Goal: Task Accomplishment & Management: Manage account settings

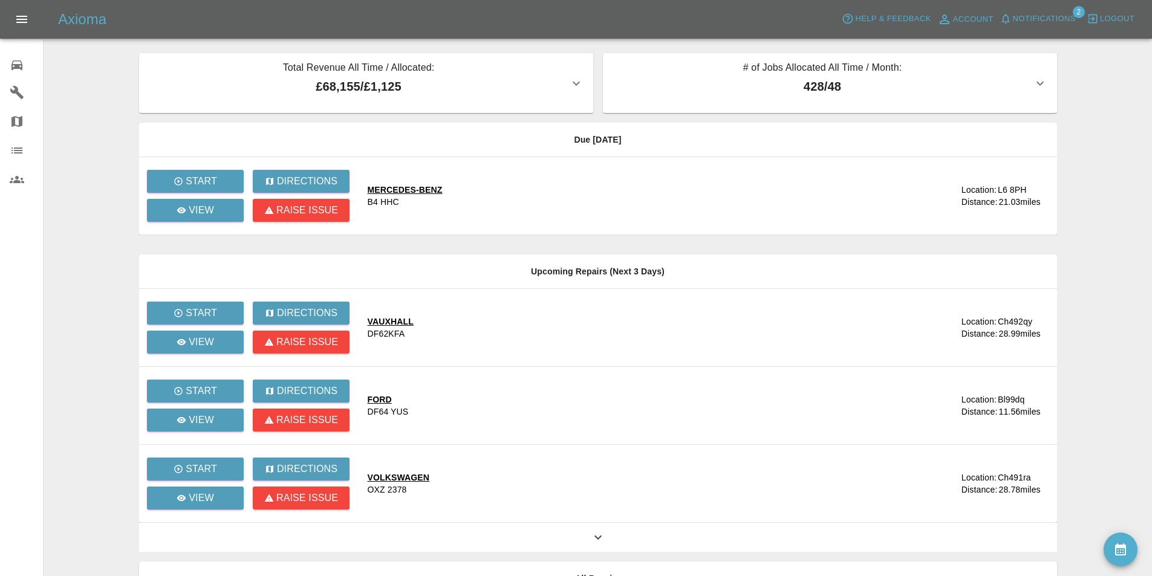
click at [1030, 15] on span "Notifications" at bounding box center [1044, 19] width 63 height 14
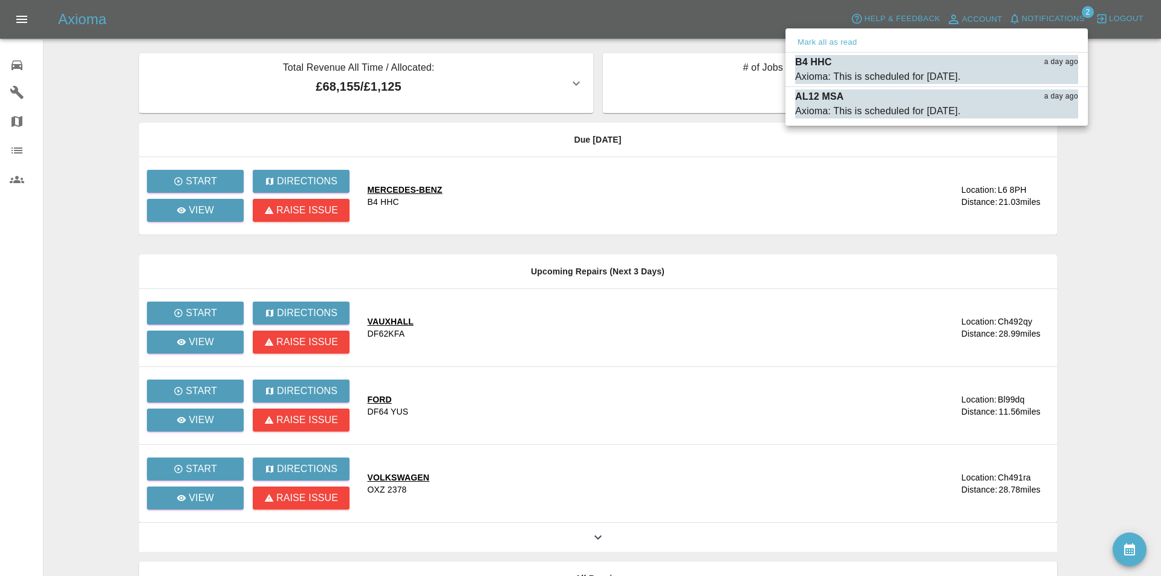
click at [498, 22] on div at bounding box center [580, 288] width 1161 height 576
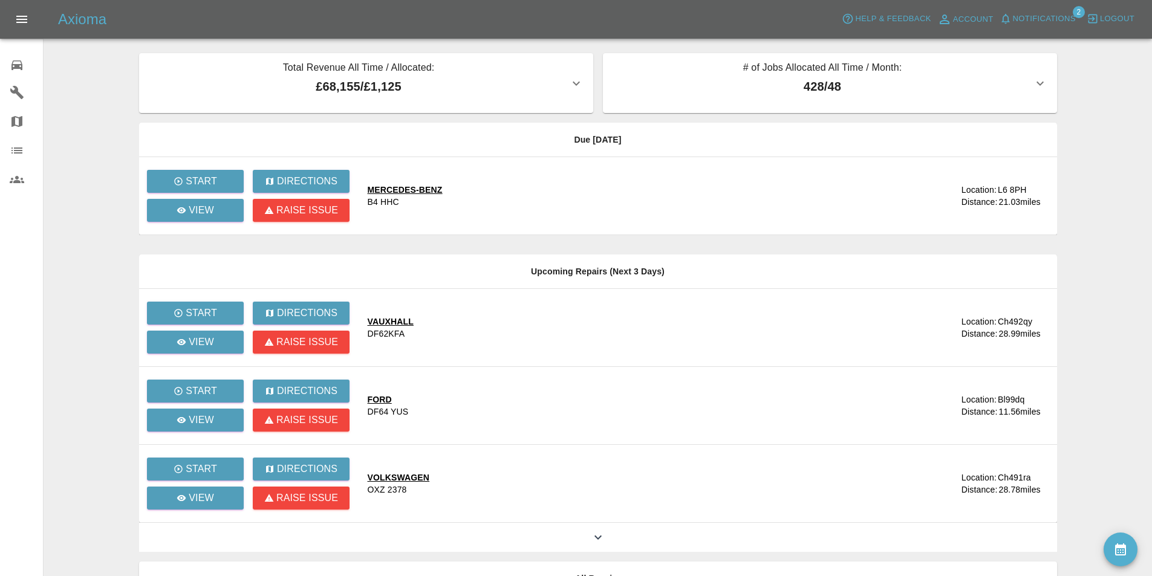
click at [996, 10] on button "Notifications" at bounding box center [1037, 19] width 82 height 19
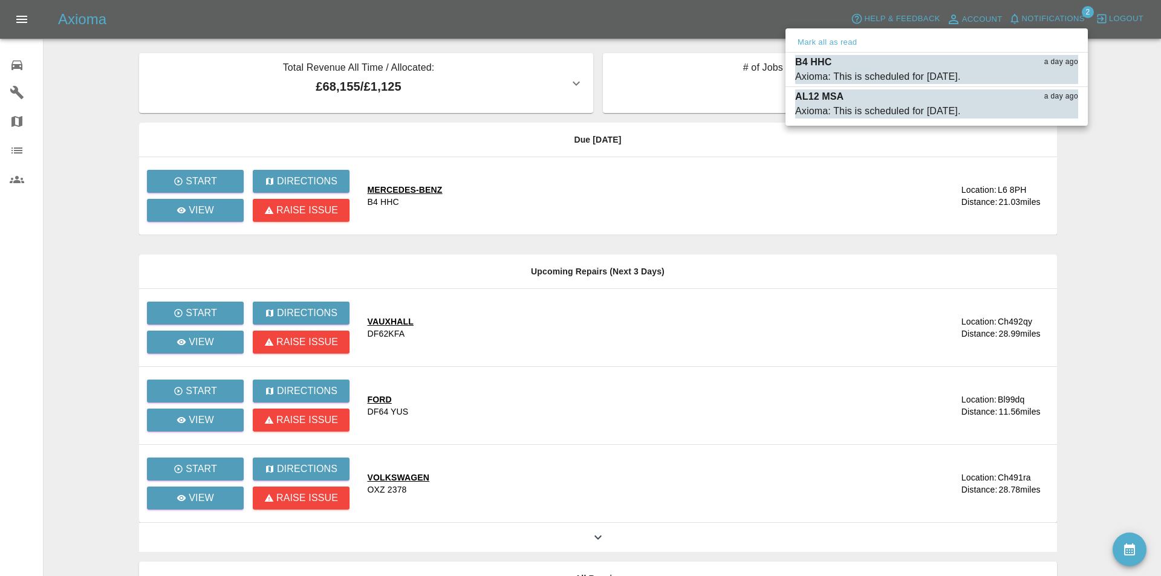
click at [80, 65] on div at bounding box center [580, 288] width 1161 height 576
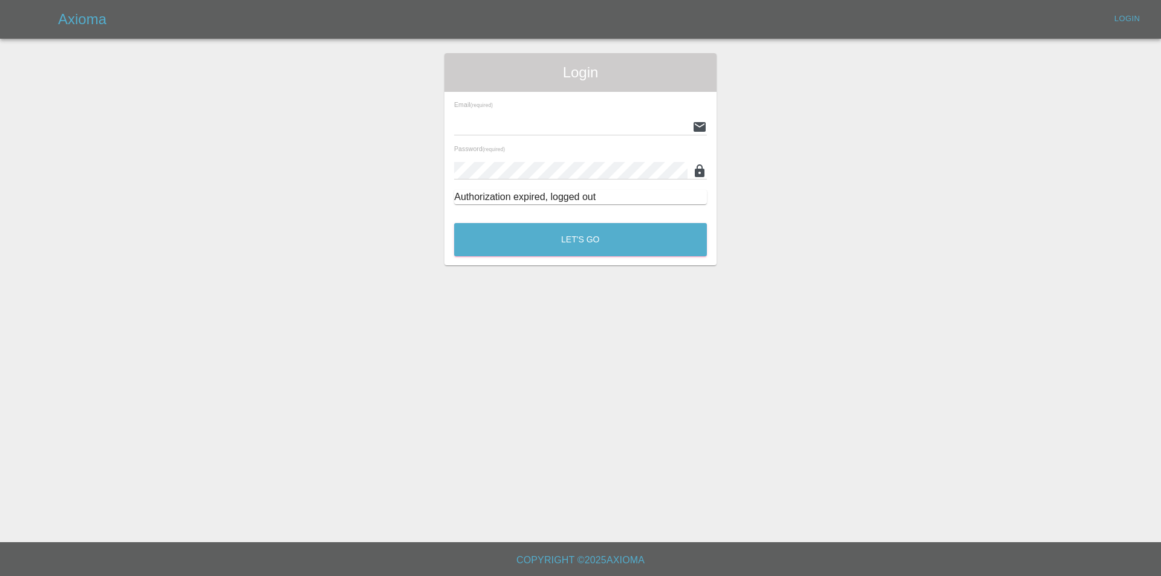
type input "[EMAIL_ADDRESS][DOMAIN_NAME]"
click at [628, 261] on div "Login Email (required) [EMAIL_ADDRESS][DOMAIN_NAME] Password (required) Authori…" at bounding box center [580, 159] width 272 height 212
click at [624, 238] on button "Let's Go" at bounding box center [580, 239] width 253 height 33
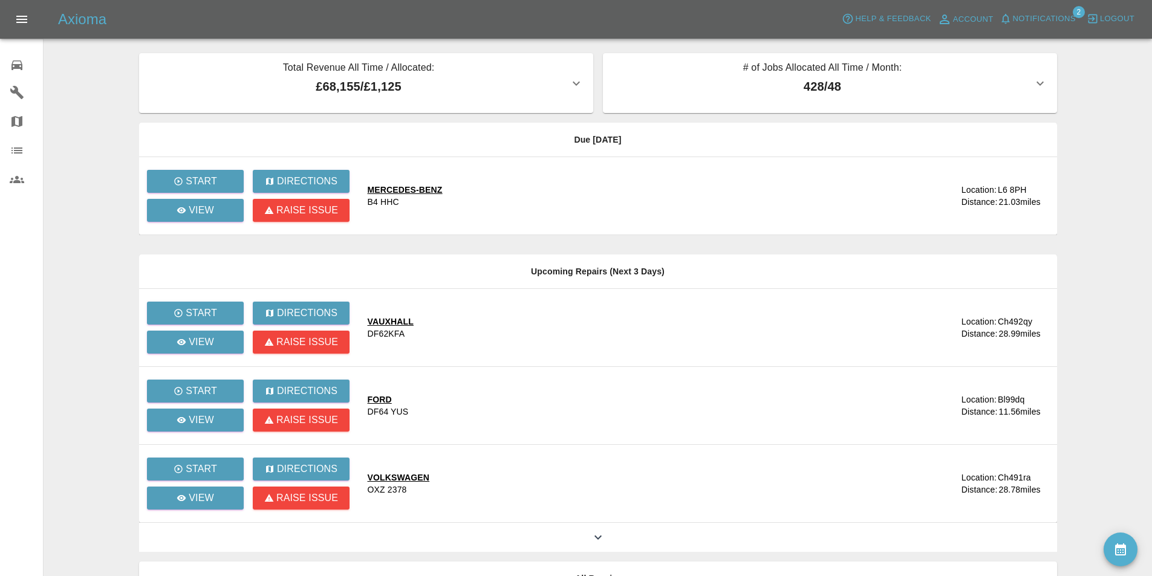
click at [85, 51] on div at bounding box center [597, 34] width 1089 height 39
click at [112, 135] on main "Total Revenue All Time / Allocated: £68,155 / £1,125 Sprayway Smart Repairs NW …" at bounding box center [576, 330] width 1152 height 660
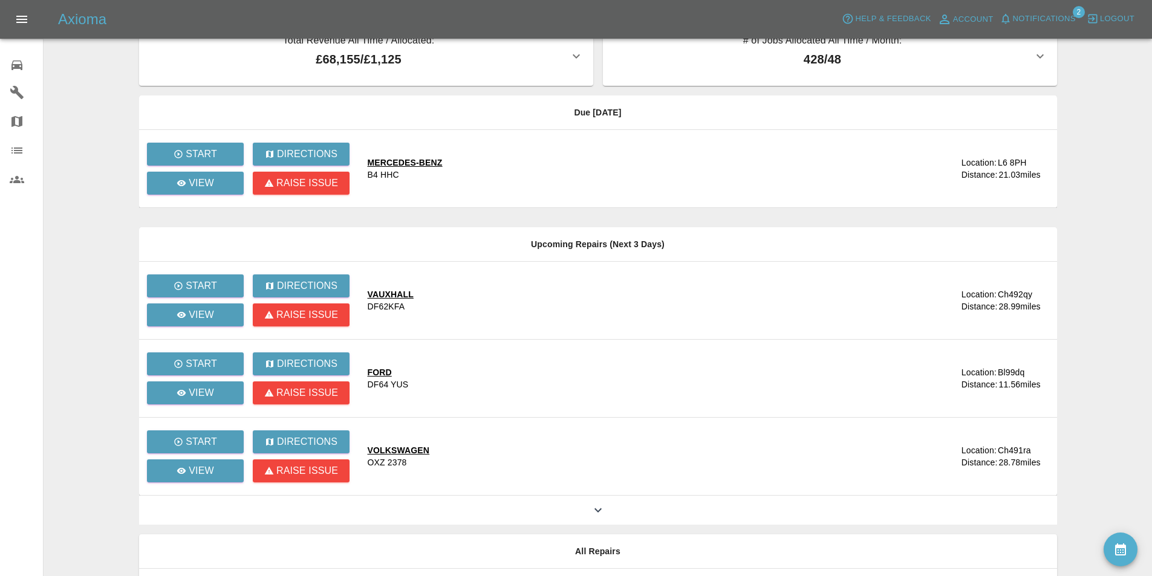
scroll to position [117, 0]
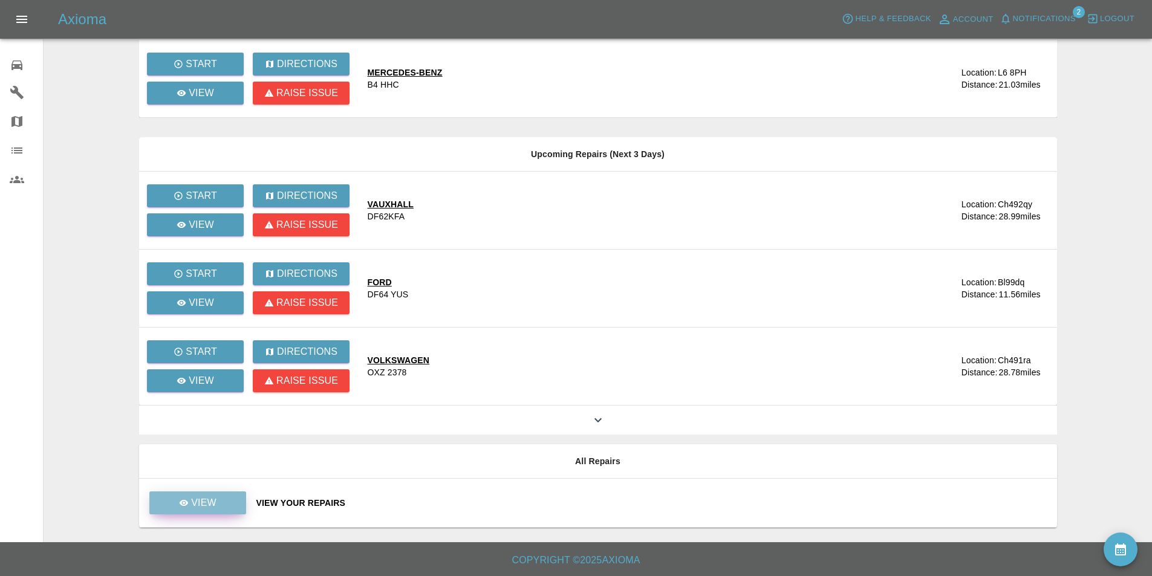
click at [214, 502] on p "View" at bounding box center [203, 503] width 25 height 15
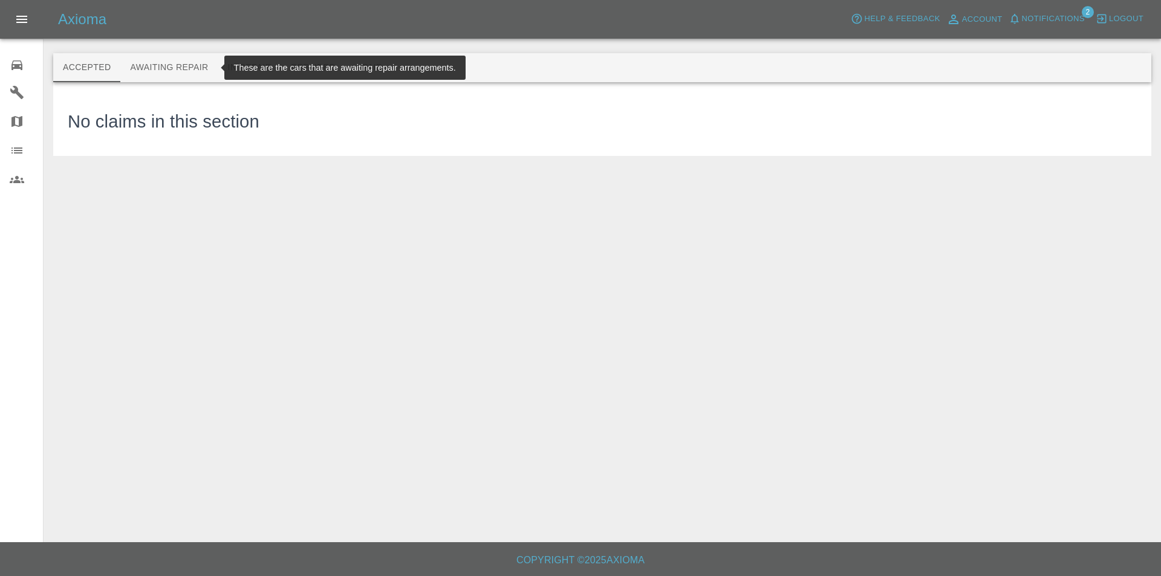
click at [164, 66] on button "Awaiting Repair" at bounding box center [168, 67] width 97 height 29
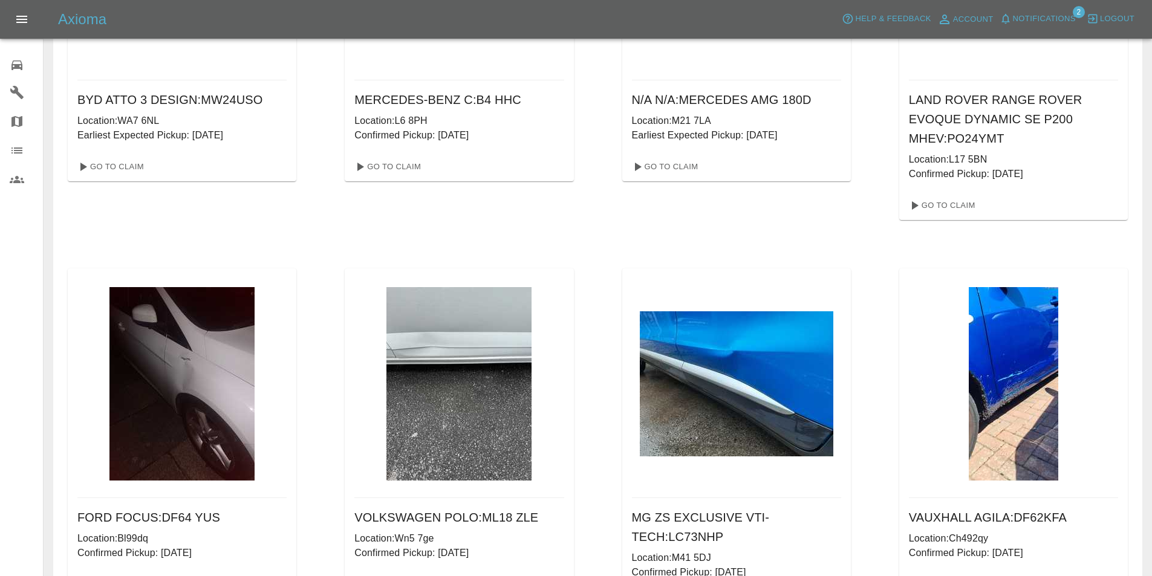
scroll to position [181, 0]
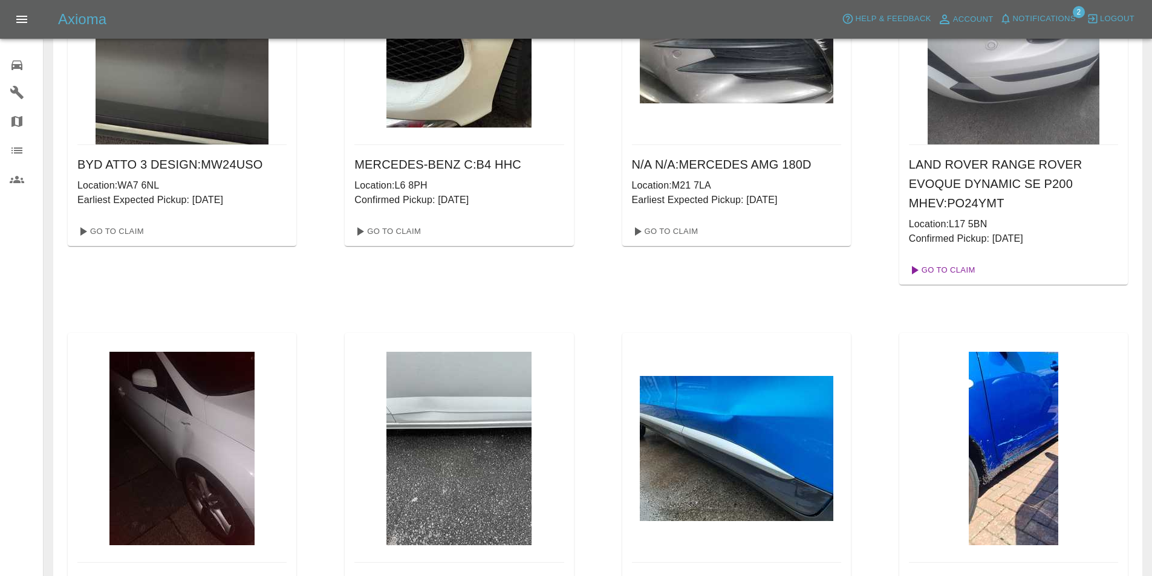
click at [948, 264] on link "Go To Claim" at bounding box center [941, 270] width 74 height 19
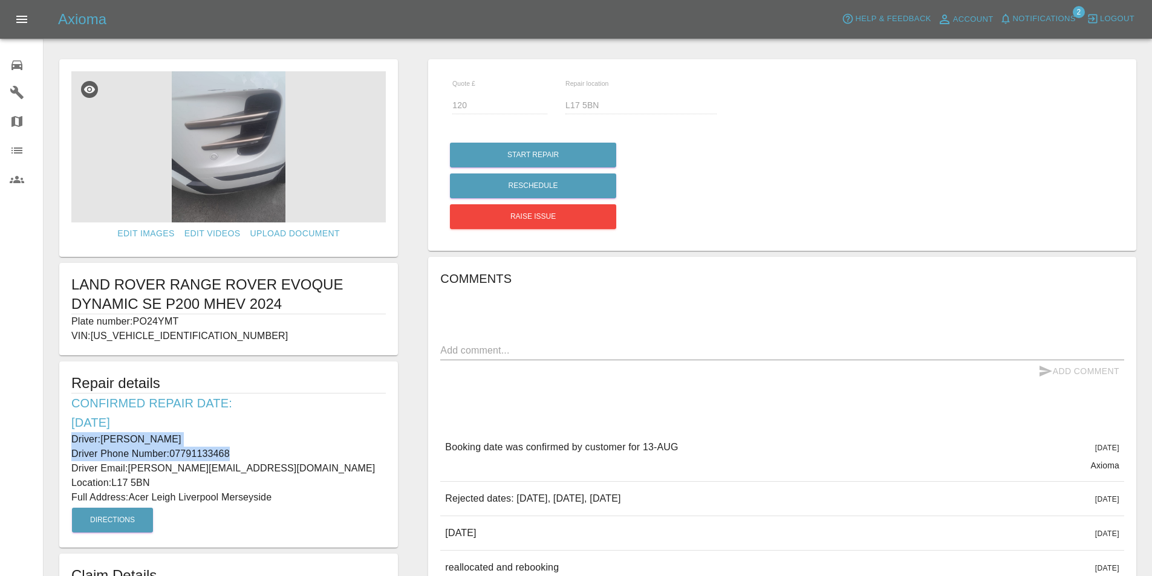
drag, startPoint x: 235, startPoint y: 453, endPoint x: 53, endPoint y: 435, distance: 183.5
click at [53, 435] on div "Edit Images Edit Videos Upload Document LAND ROVER RANGE ROVER EVOQUE DYNAMIC S…" at bounding box center [228, 488] width 369 height 871
copy div "Driver: William Coghlan Driver Phone Number: 07791133468"
drag, startPoint x: 154, startPoint y: 482, endPoint x: 115, endPoint y: 475, distance: 40.0
click at [115, 476] on p "Location: L17 5BN" at bounding box center [228, 483] width 314 height 15
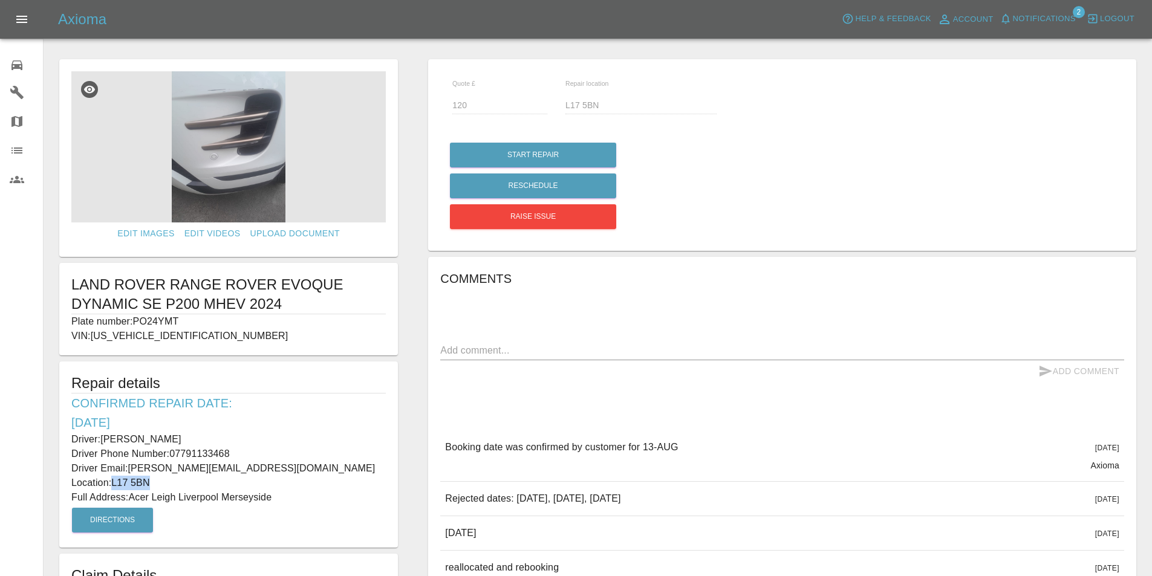
copy p "L17 5BN"
drag, startPoint x: 275, startPoint y: 499, endPoint x: 131, endPoint y: 500, distance: 144.5
click at [131, 500] on p "Full Address: Acer Leigh Liverpool Merseyside" at bounding box center [228, 497] width 314 height 15
copy p "Acer Leigh Liverpool Merseyside"
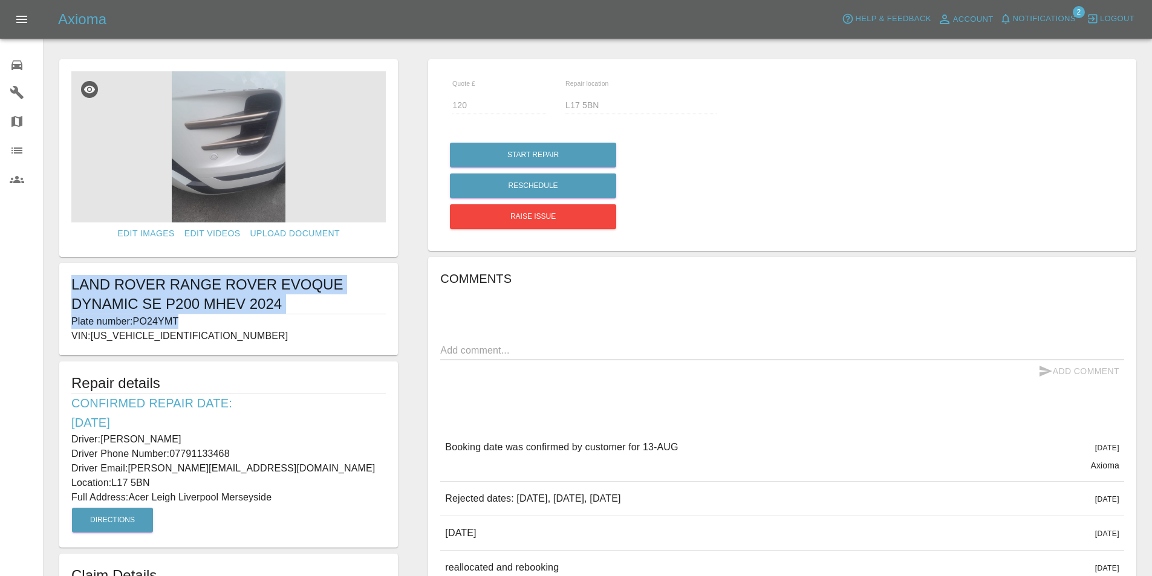
drag, startPoint x: 186, startPoint y: 316, endPoint x: 58, endPoint y: 293, distance: 130.3
click at [58, 293] on form "Edit Images Edit Videos Upload Document LAND ROVER RANGE ROVER EVOQUE DYNAMIC S…" at bounding box center [228, 328] width 351 height 539
copy div "LAND ROVER RANGE ROVER EVOQUE DYNAMIC SE P200 MHEV 2024 Plate number: PO24YMT"
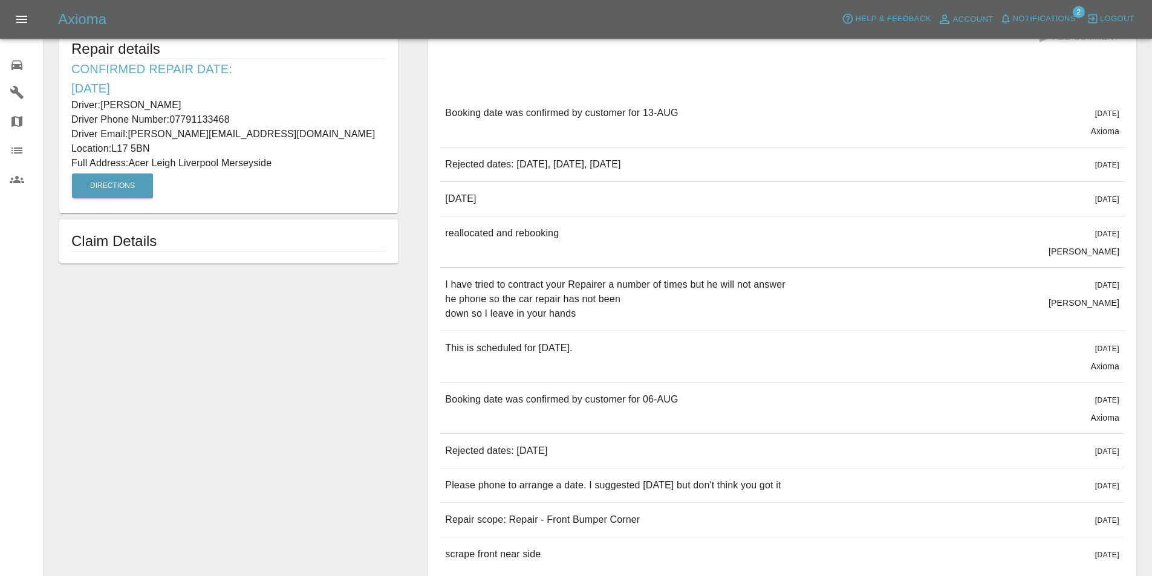
scroll to position [401, 0]
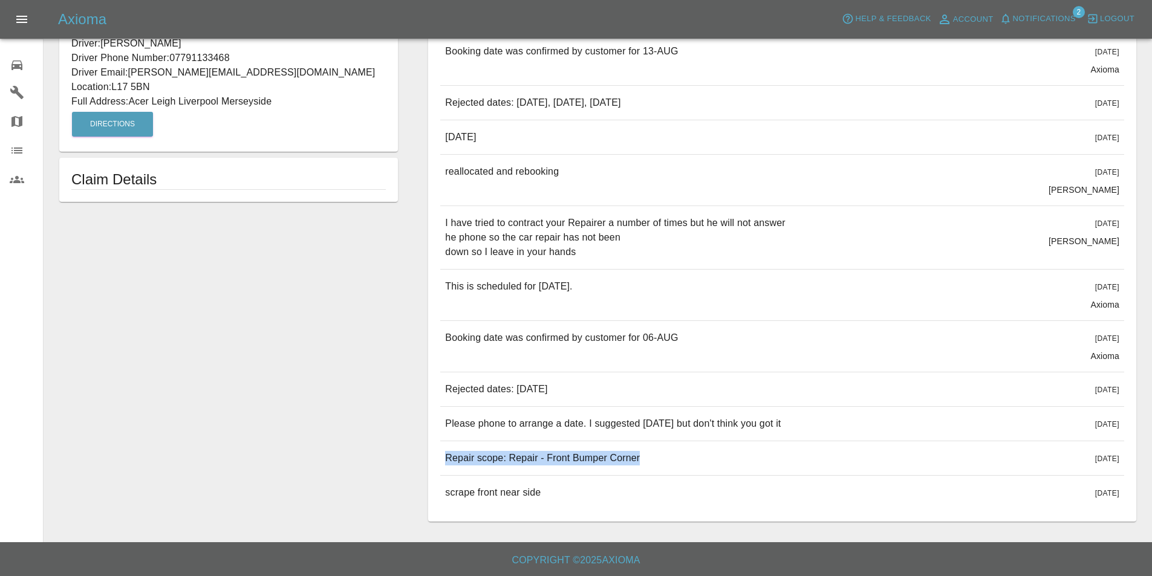
drag, startPoint x: 644, startPoint y: 453, endPoint x: 447, endPoint y: 456, distance: 197.1
click at [447, 456] on div "Repair scope: Repair - Front Bumper Corner 20 days ago" at bounding box center [782, 458] width 684 height 34
copy p "Repair scope: Repair - Front Bumper Corner"
click at [311, 303] on div "Edit Images Edit Videos Upload Document LAND ROVER RANGE ROVER EVOQUE DYNAMIC S…" at bounding box center [228, 92] width 369 height 871
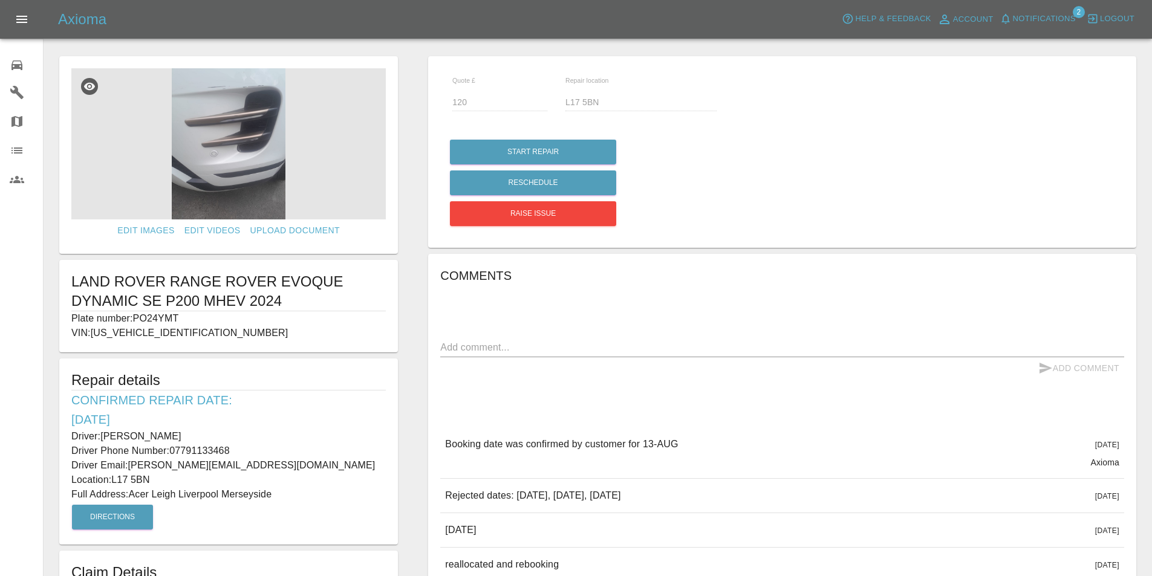
scroll to position [0, 0]
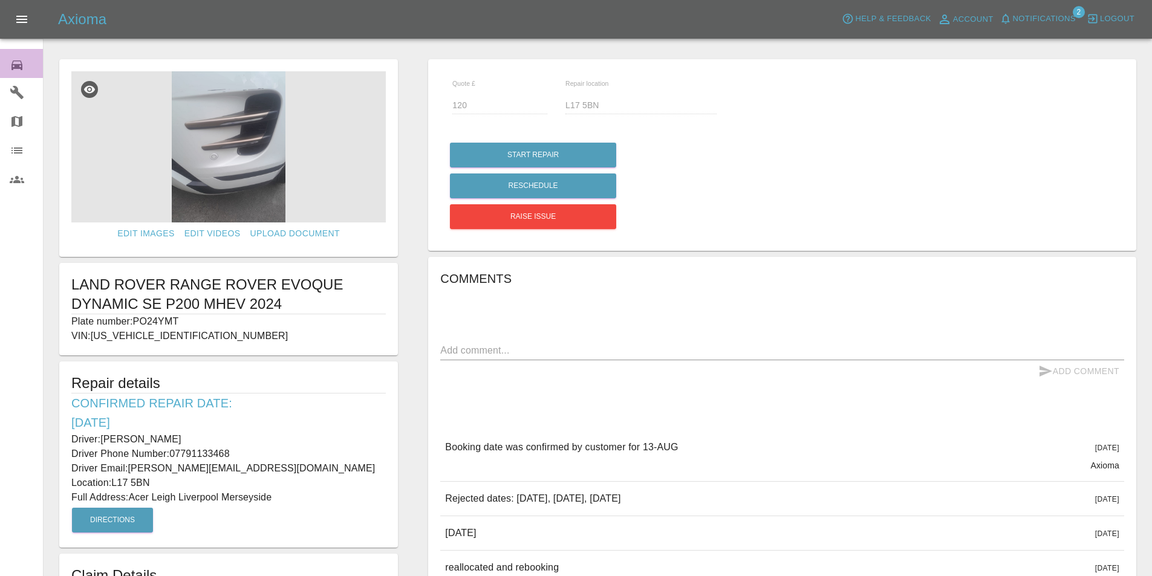
click at [9, 70] on link "0 Repair home" at bounding box center [21, 63] width 43 height 29
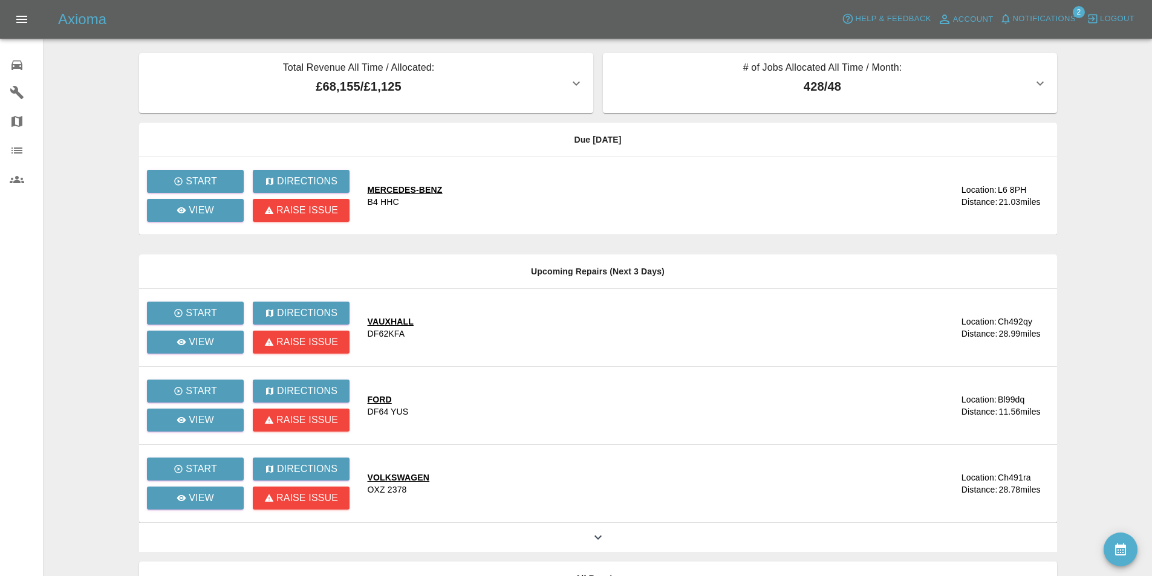
click at [77, 78] on main "Total Revenue All Time / Allocated: £68,155 / £1,125 Sprayway Smart Repairs NW …" at bounding box center [576, 330] width 1152 height 660
click at [1028, 13] on span "Notifications" at bounding box center [1044, 19] width 63 height 14
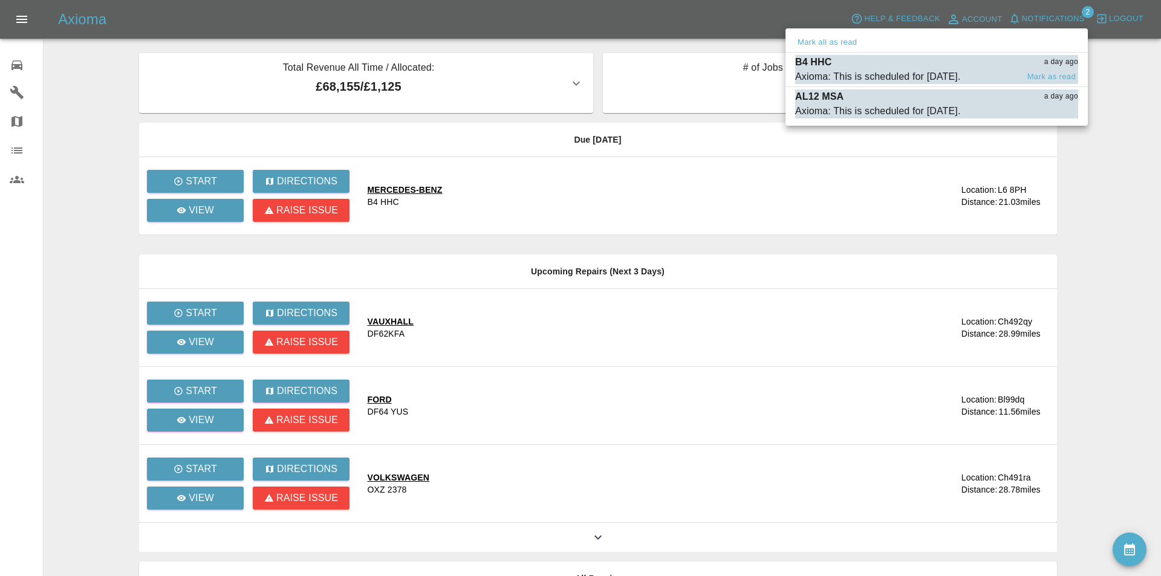
click at [941, 59] on div "B4 HHC a day ago" at bounding box center [936, 62] width 283 height 15
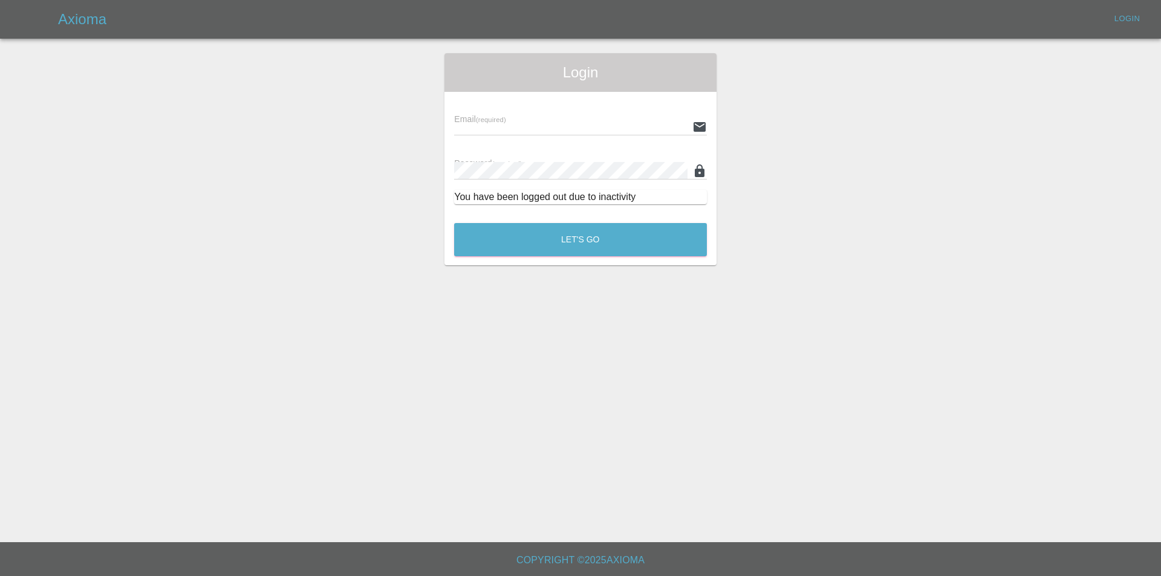
type input "[EMAIL_ADDRESS][DOMAIN_NAME]"
click at [679, 242] on button "Let's Go" at bounding box center [580, 239] width 253 height 33
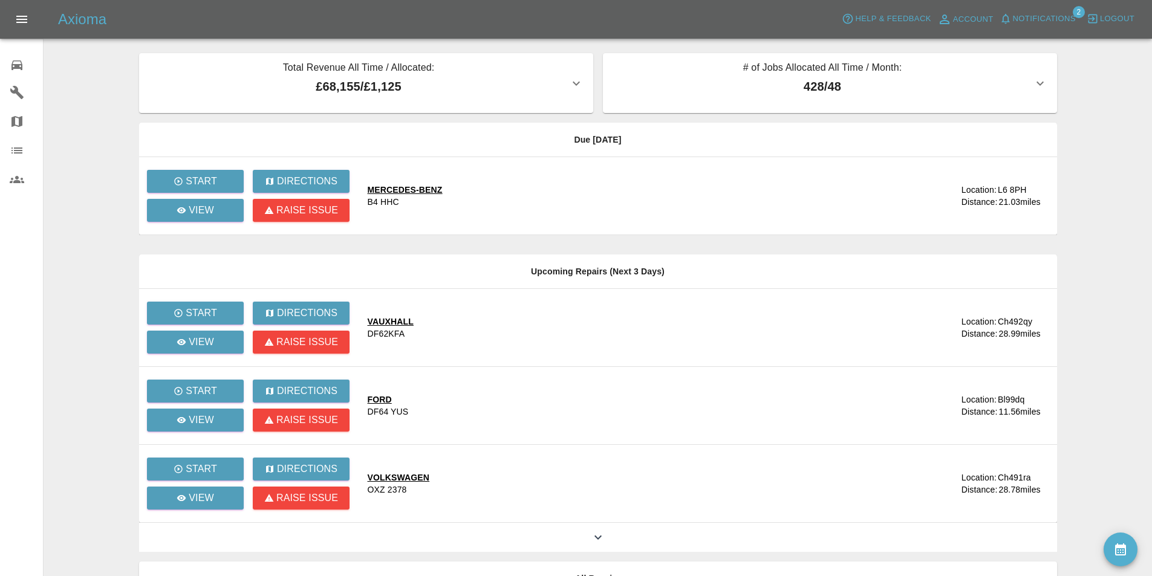
click at [1040, 11] on button "Notifications" at bounding box center [1037, 19] width 82 height 19
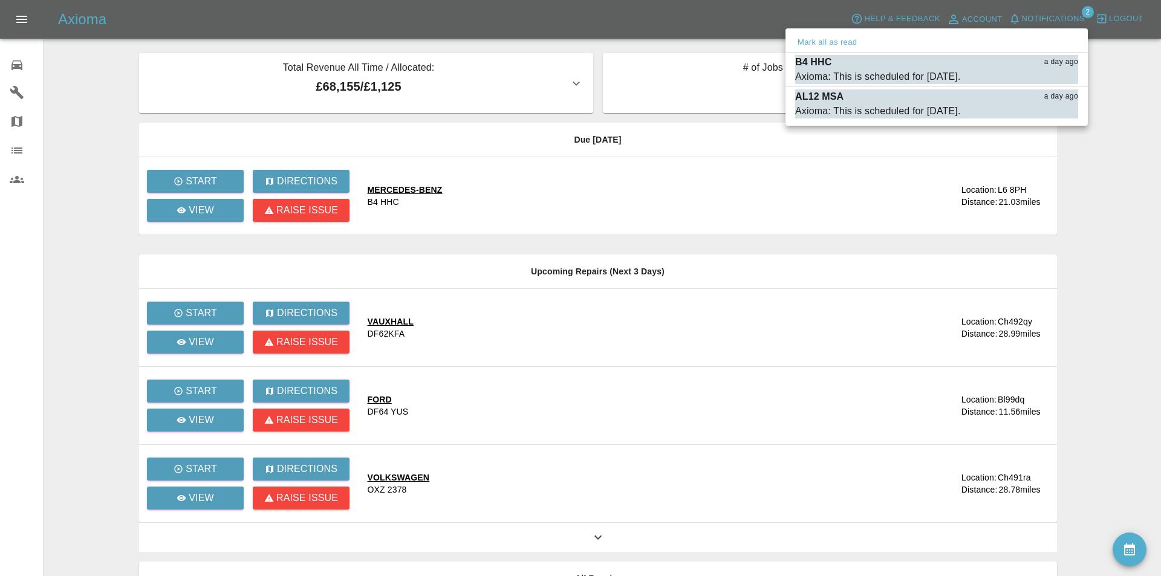
click at [99, 265] on div at bounding box center [580, 288] width 1161 height 576
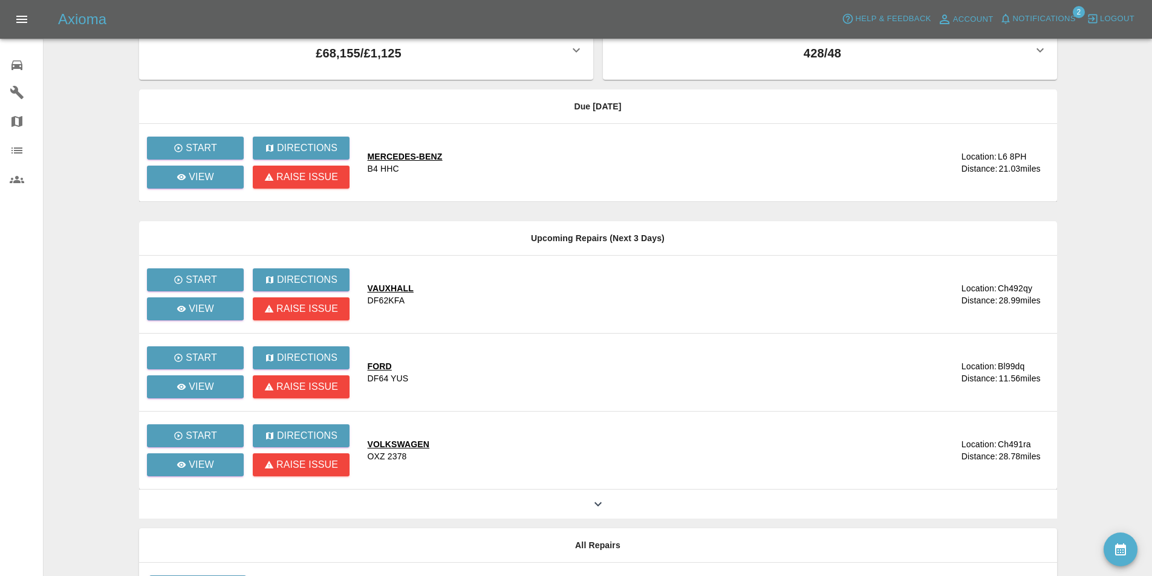
scroll to position [117, 0]
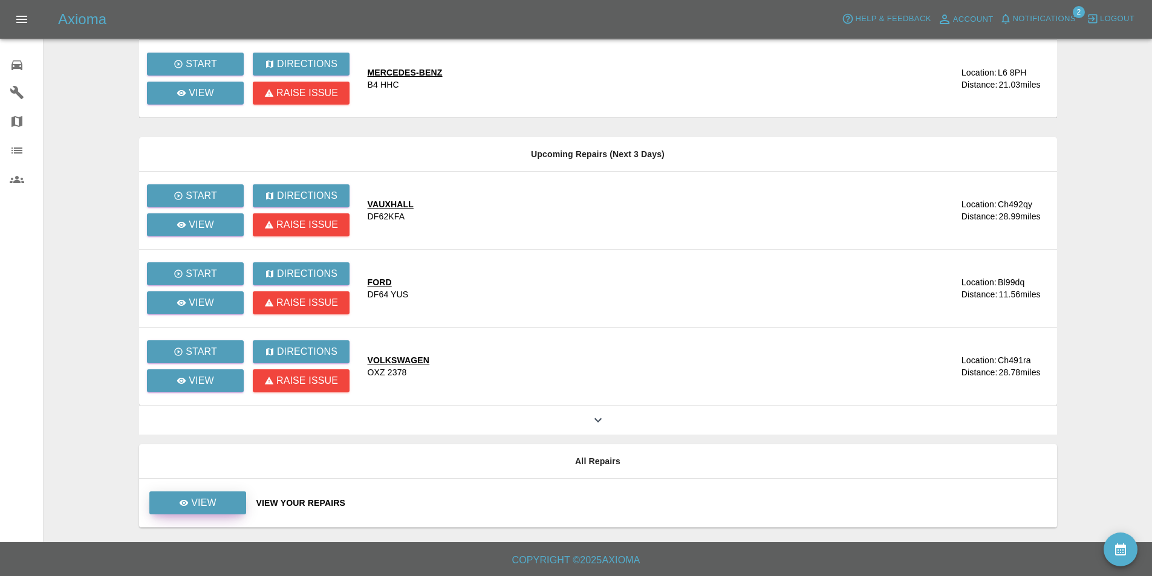
click at [210, 498] on p "View" at bounding box center [203, 503] width 25 height 15
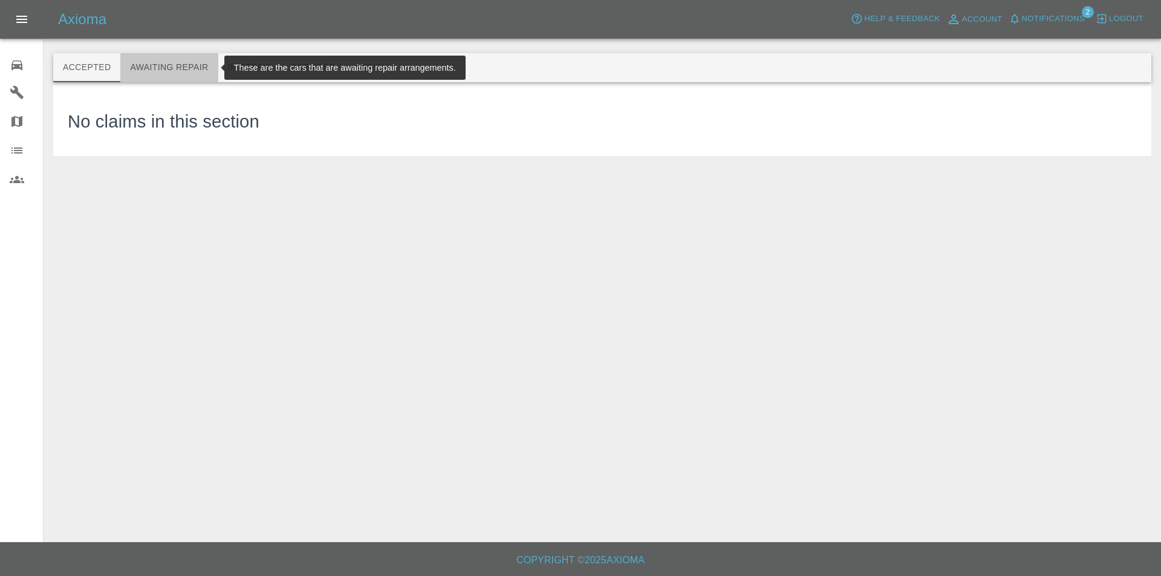
click at [197, 68] on button "Awaiting Repair" at bounding box center [168, 67] width 97 height 29
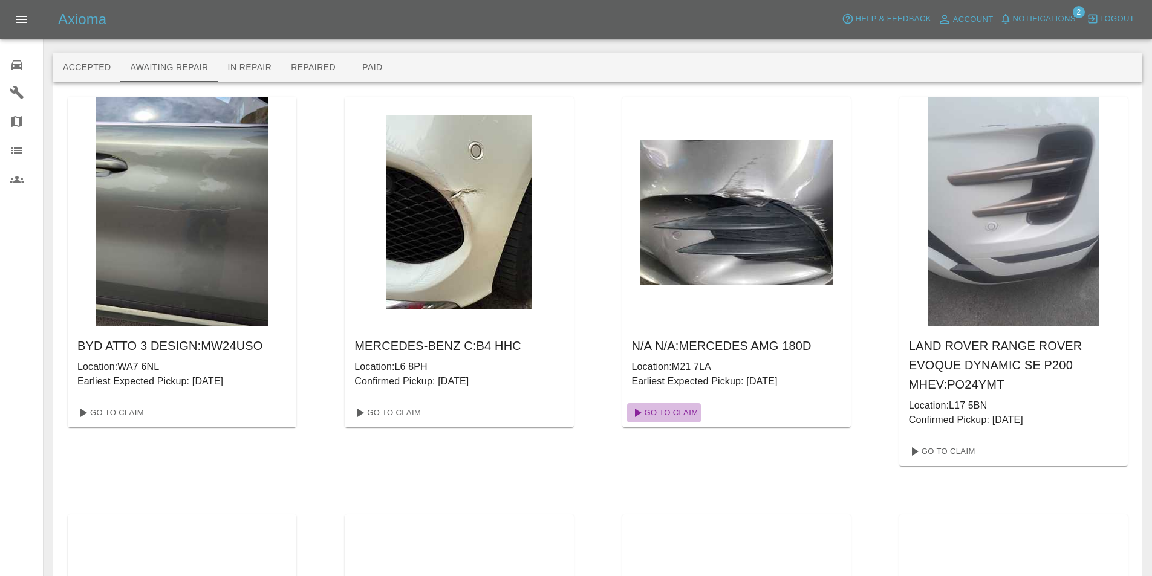
click at [683, 414] on link "Go To Claim" at bounding box center [664, 412] width 74 height 19
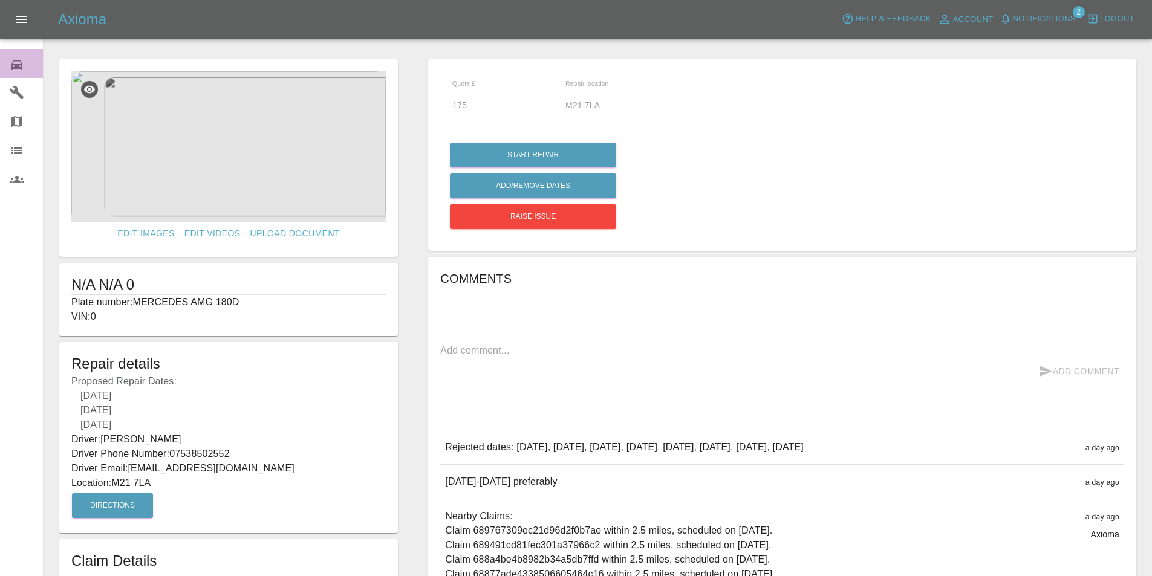
click at [2, 60] on link "0 Repair home" at bounding box center [21, 63] width 43 height 29
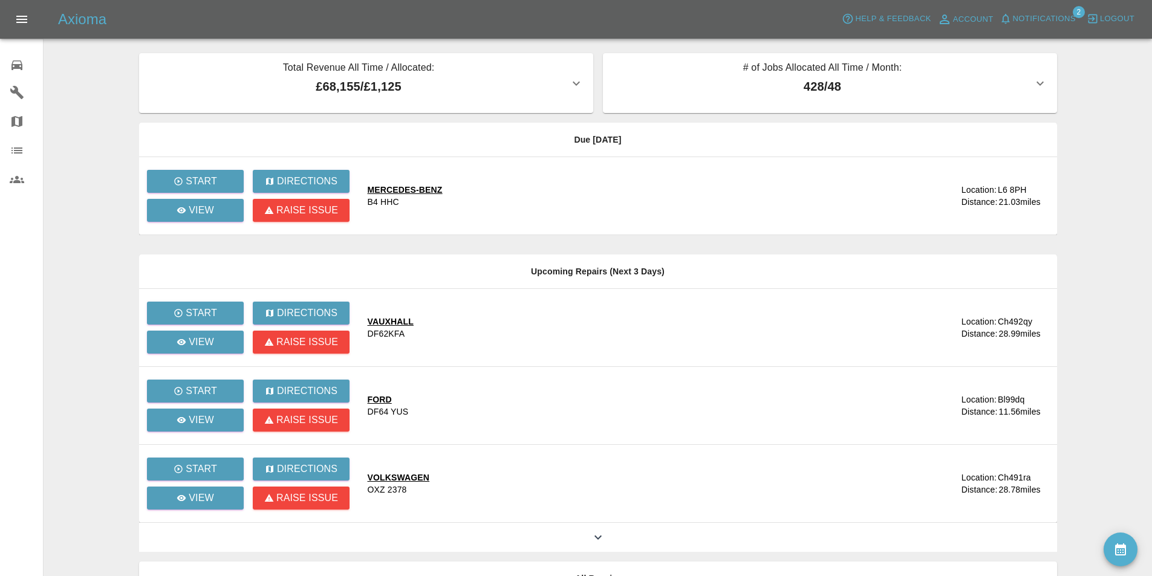
click at [83, 80] on main "Total Revenue All Time / Allocated: £68,155 / £1,125 Sprayway Smart Repairs NW …" at bounding box center [576, 330] width 1152 height 660
